Goal: Register for event/course

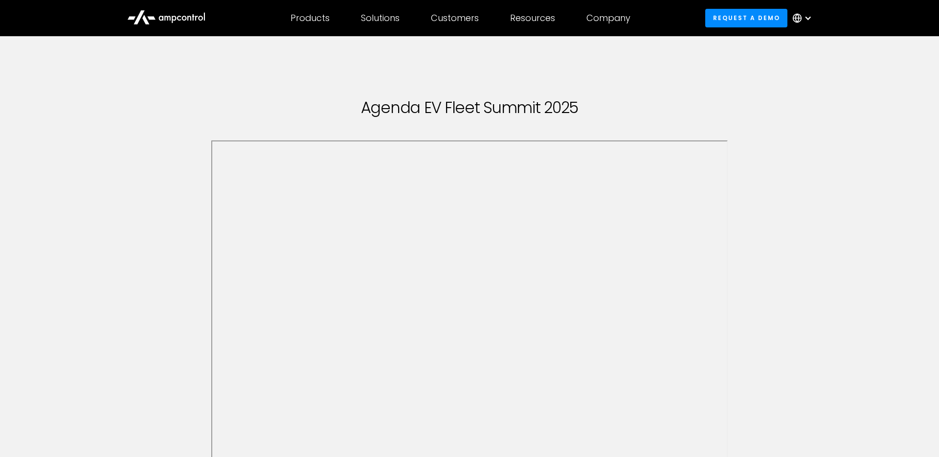
click at [812, 24] on div at bounding box center [805, 17] width 34 height 29
click at [802, 63] on link "German" at bounding box center [798, 64] width 31 height 11
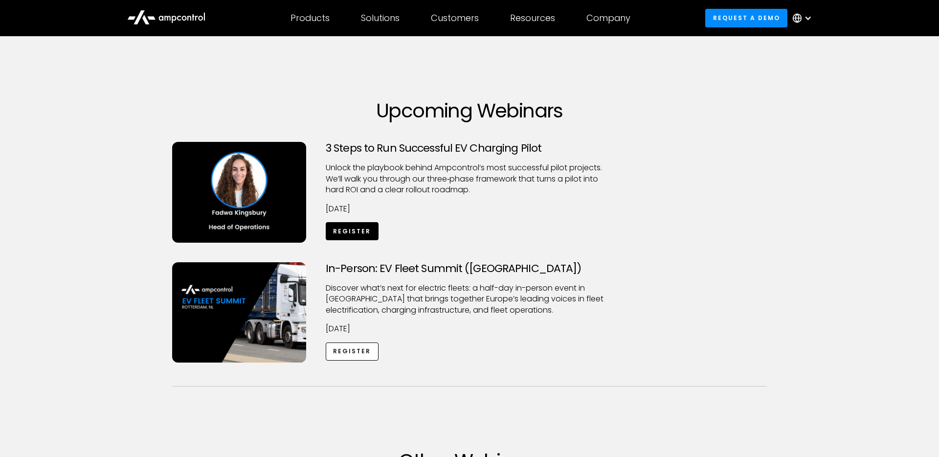
click at [353, 225] on link "Register" at bounding box center [352, 231] width 53 height 18
click at [365, 228] on link "Register" at bounding box center [352, 231] width 53 height 18
